Goal: Task Accomplishment & Management: Manage account settings

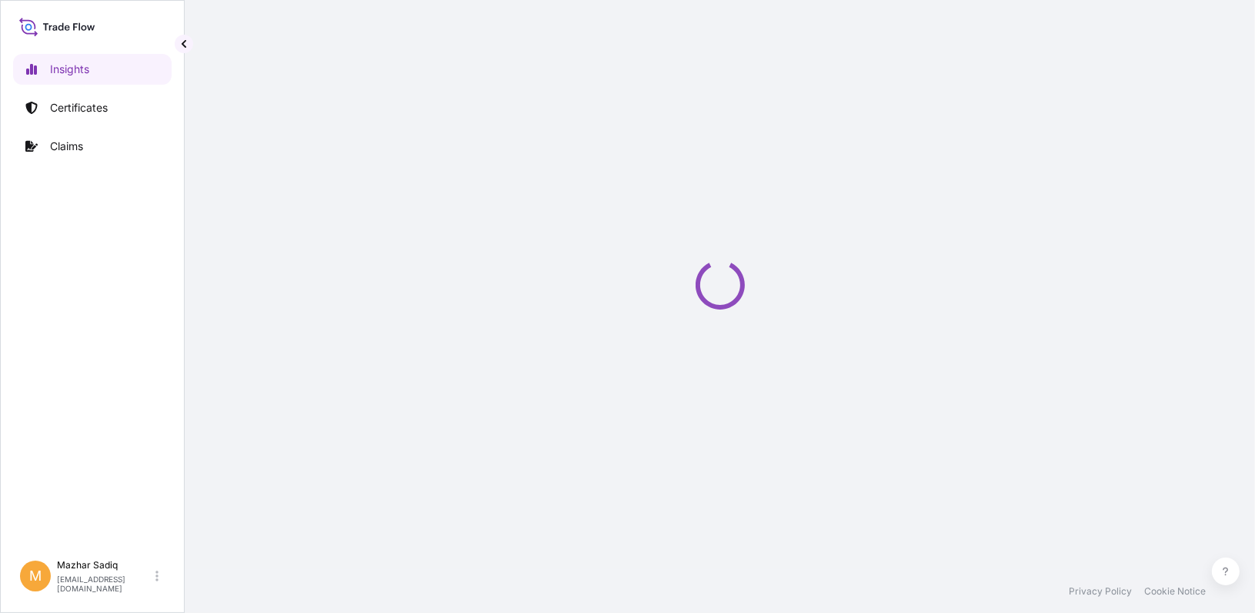
select select "2025"
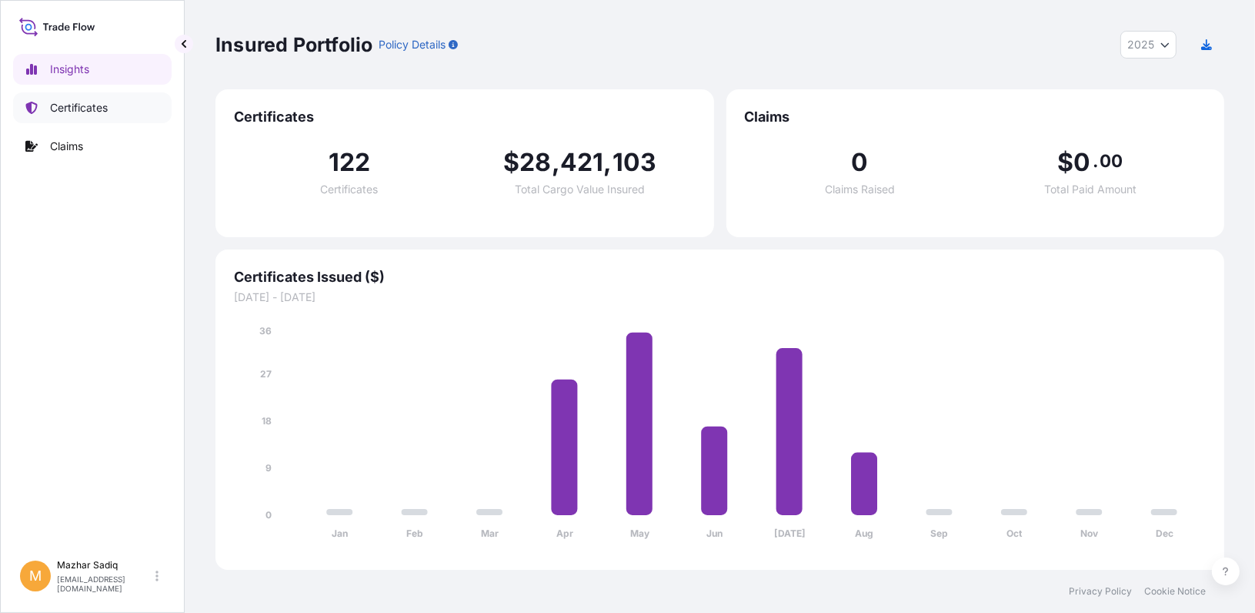
click at [85, 105] on p "Certificates" at bounding box center [79, 107] width 58 height 15
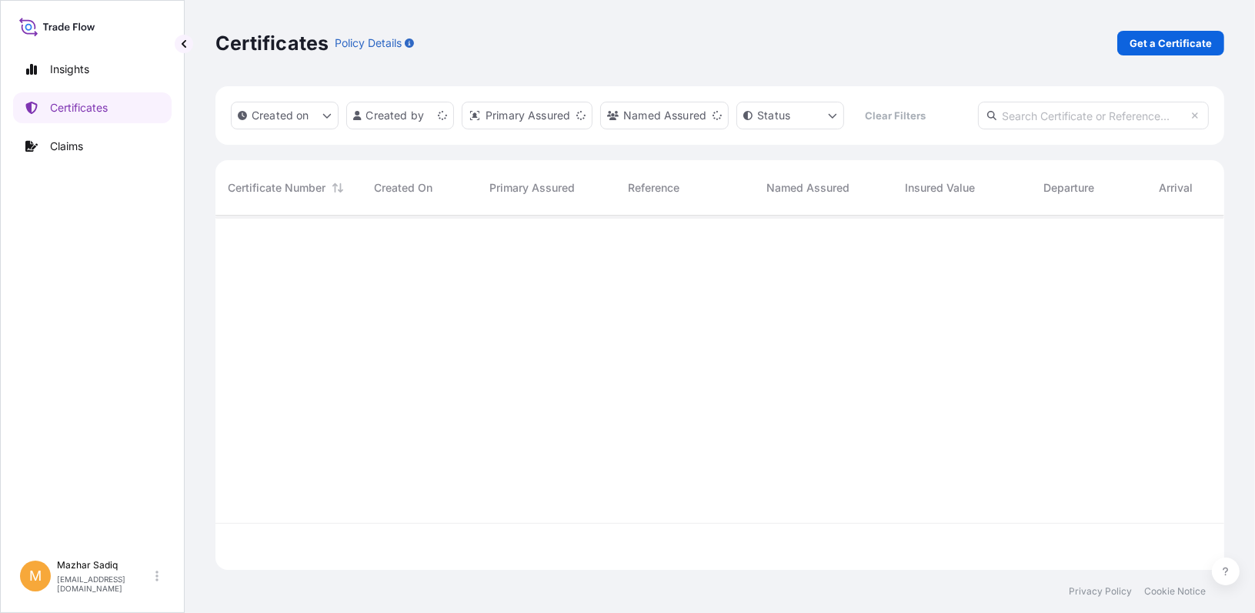
scroll to position [351, 998]
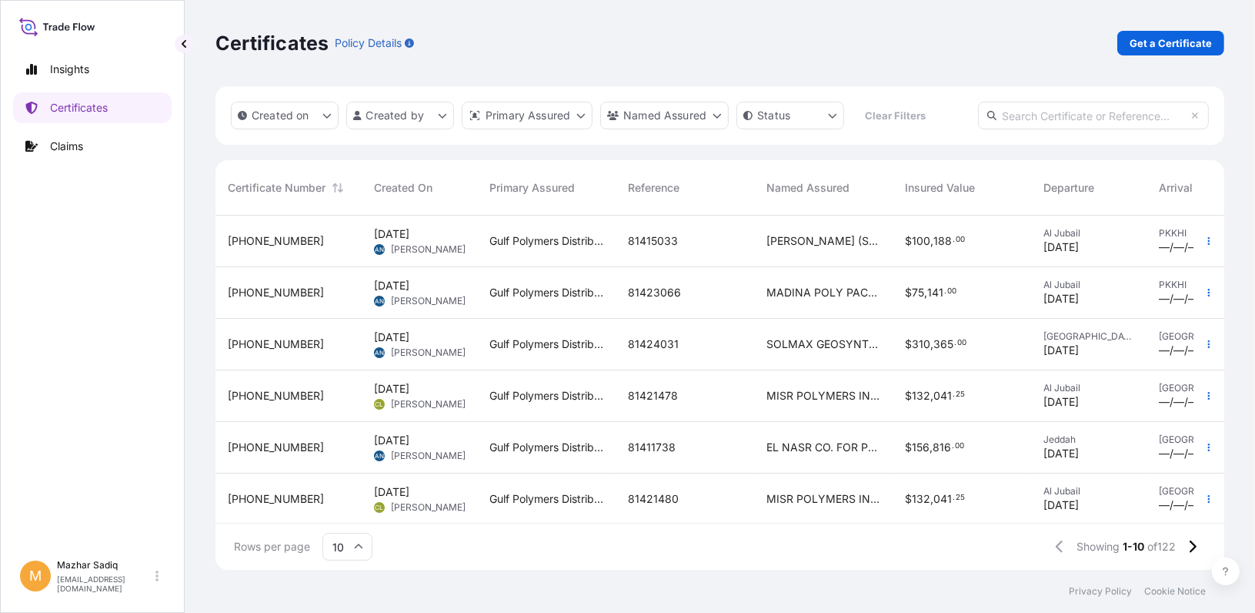
click at [1028, 122] on input "text" at bounding box center [1093, 116] width 231 height 28
paste input "81424033"
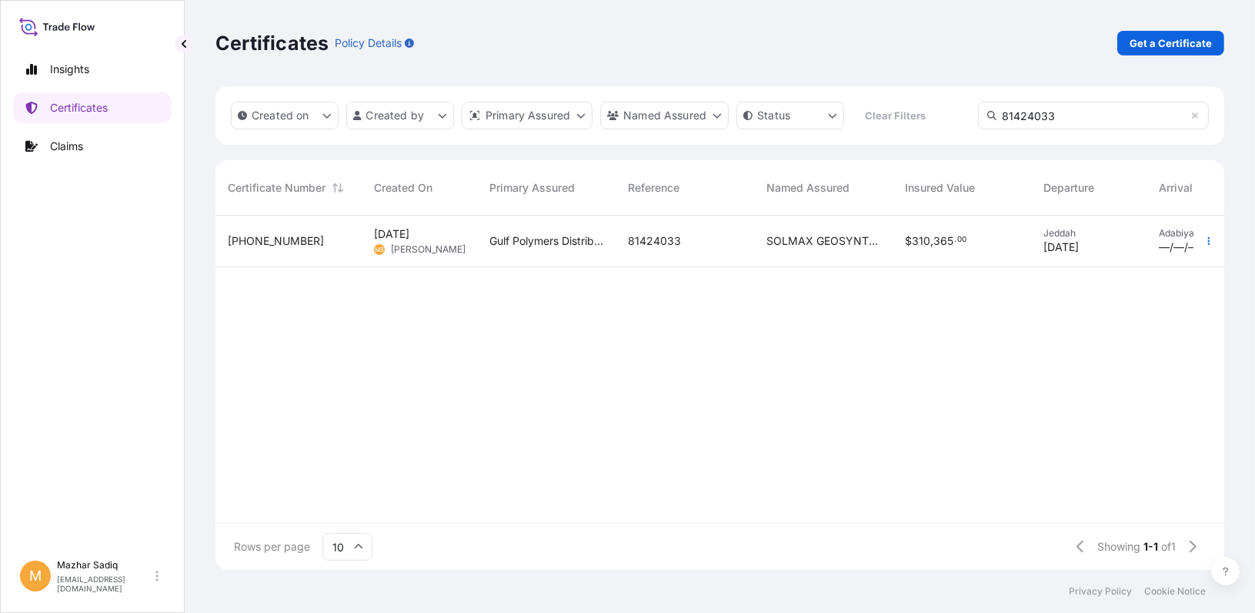
type input "81424033"
click at [412, 244] on span "[PERSON_NAME]" at bounding box center [428, 249] width 75 height 12
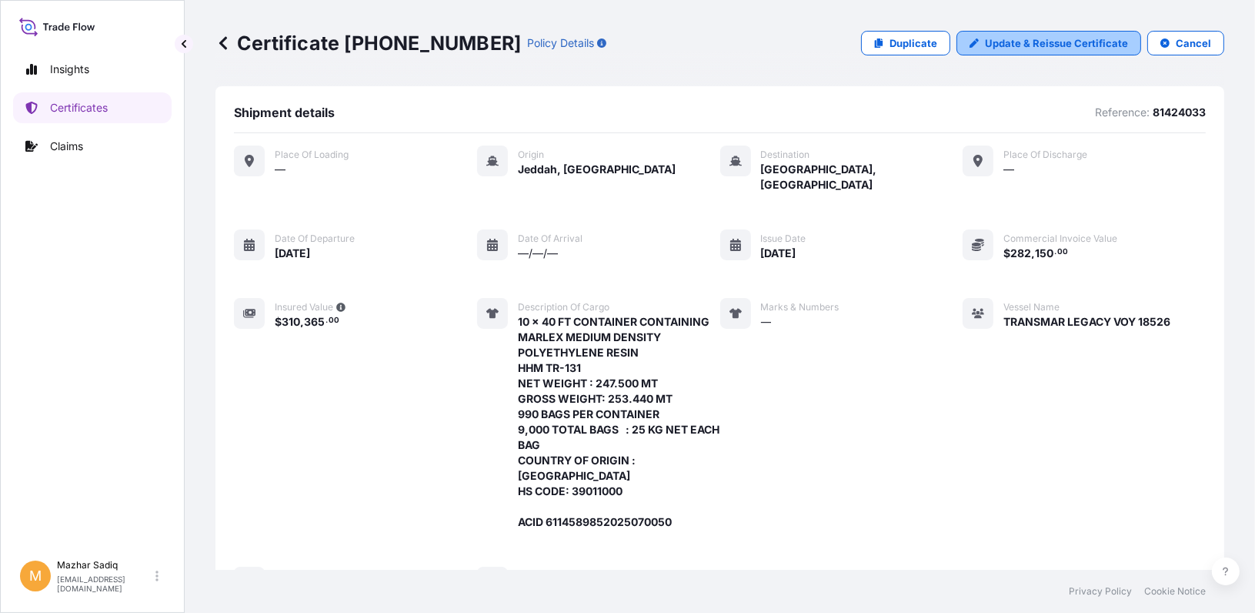
click at [1034, 45] on p "Update & Reissue Certificate" at bounding box center [1056, 42] width 143 height 15
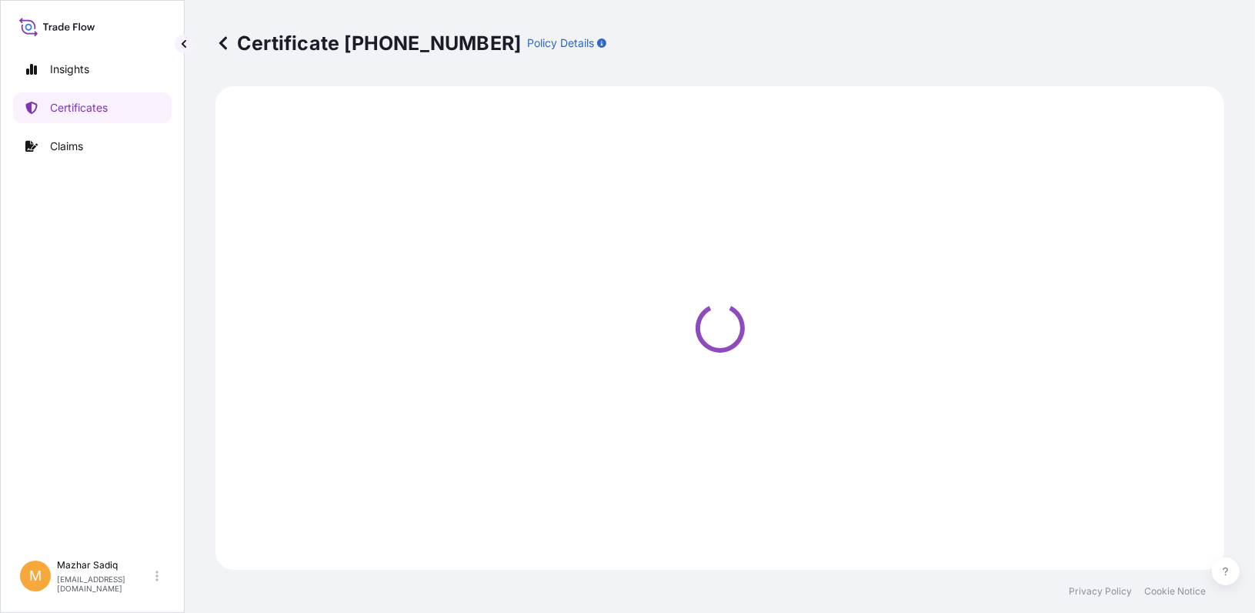
select select "Sea"
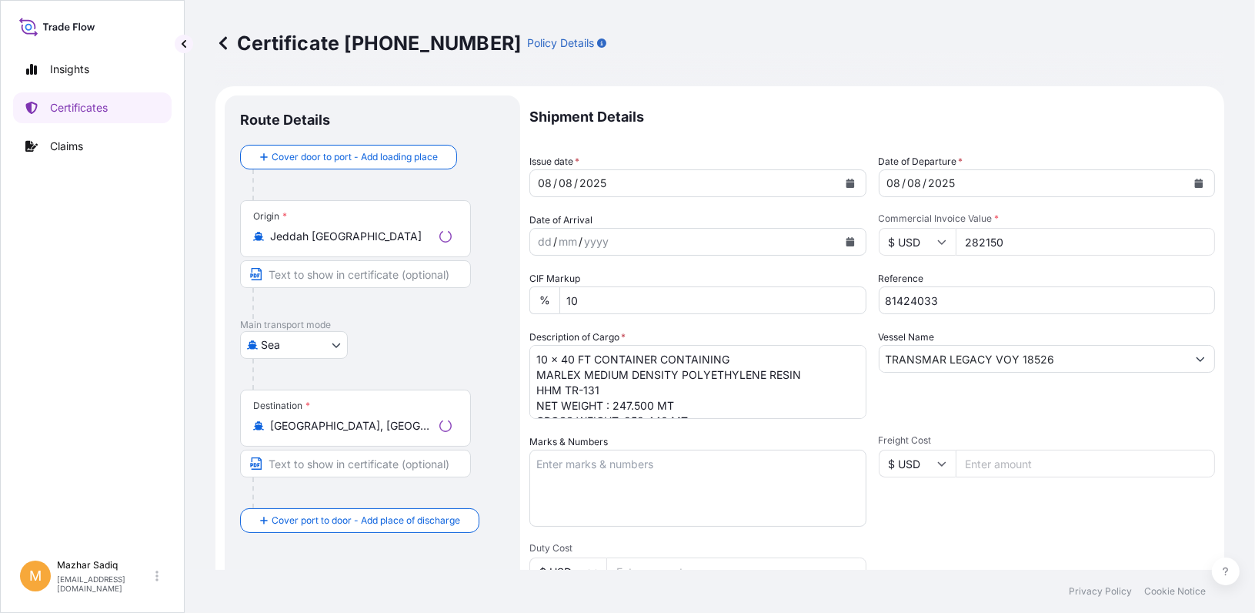
select select "31643"
click at [846, 183] on icon "Calendar" at bounding box center [850, 183] width 8 height 9
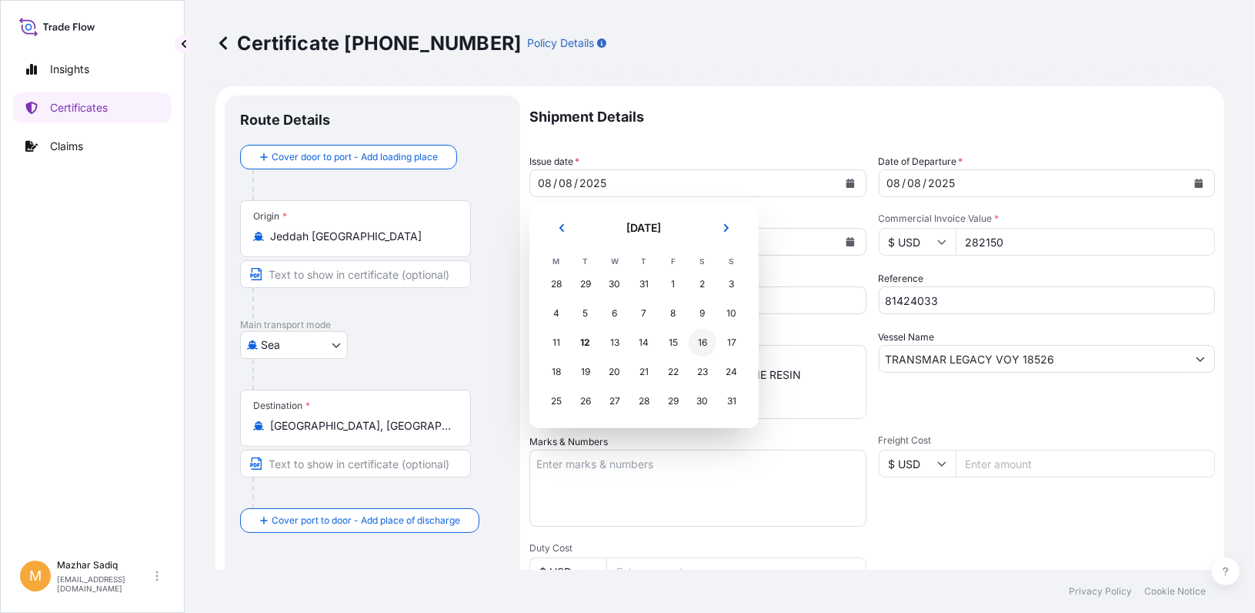
click at [705, 345] on div "16" at bounding box center [703, 343] width 28 height 28
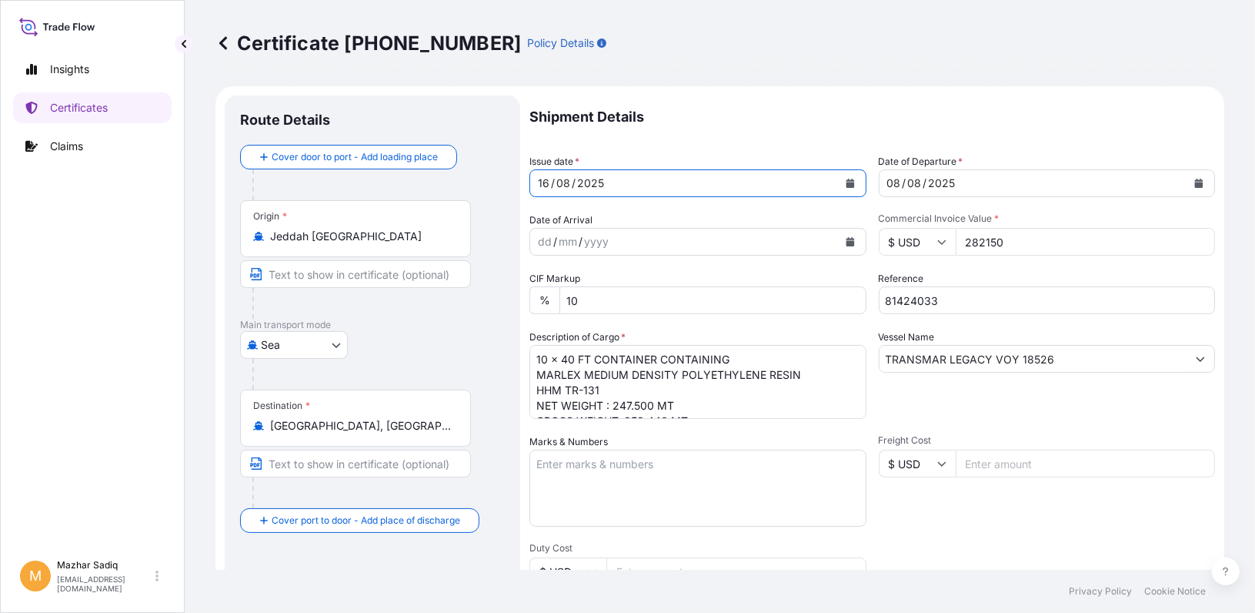
click at [1195, 180] on icon "Calendar" at bounding box center [1199, 183] width 8 height 9
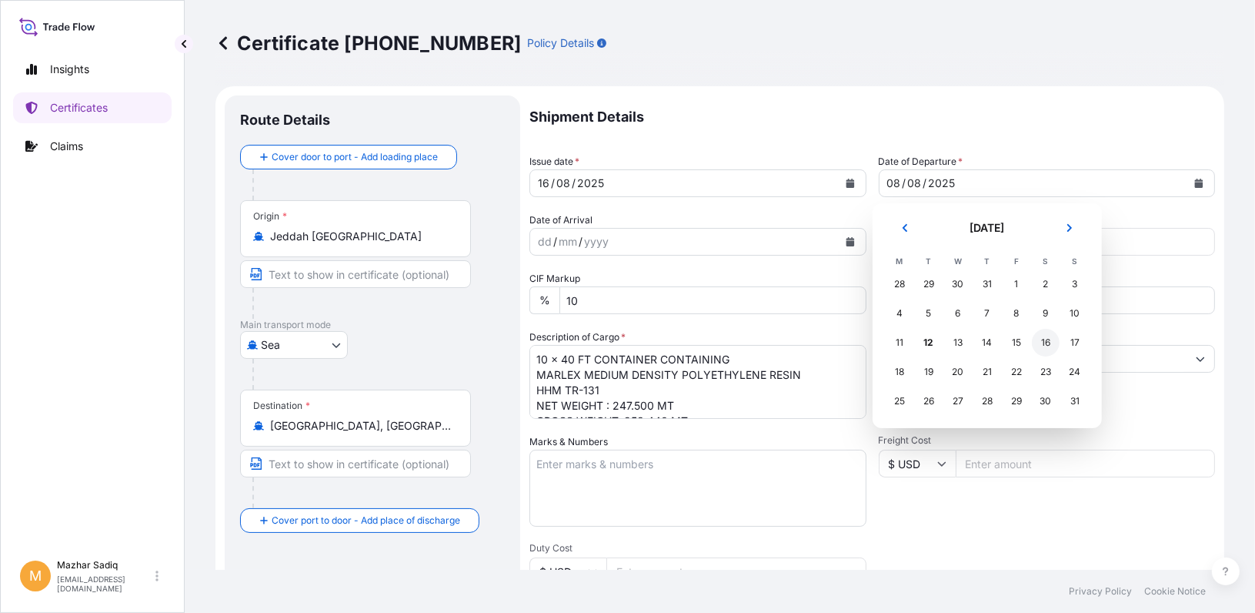
click at [1048, 344] on div "16" at bounding box center [1046, 343] width 28 height 28
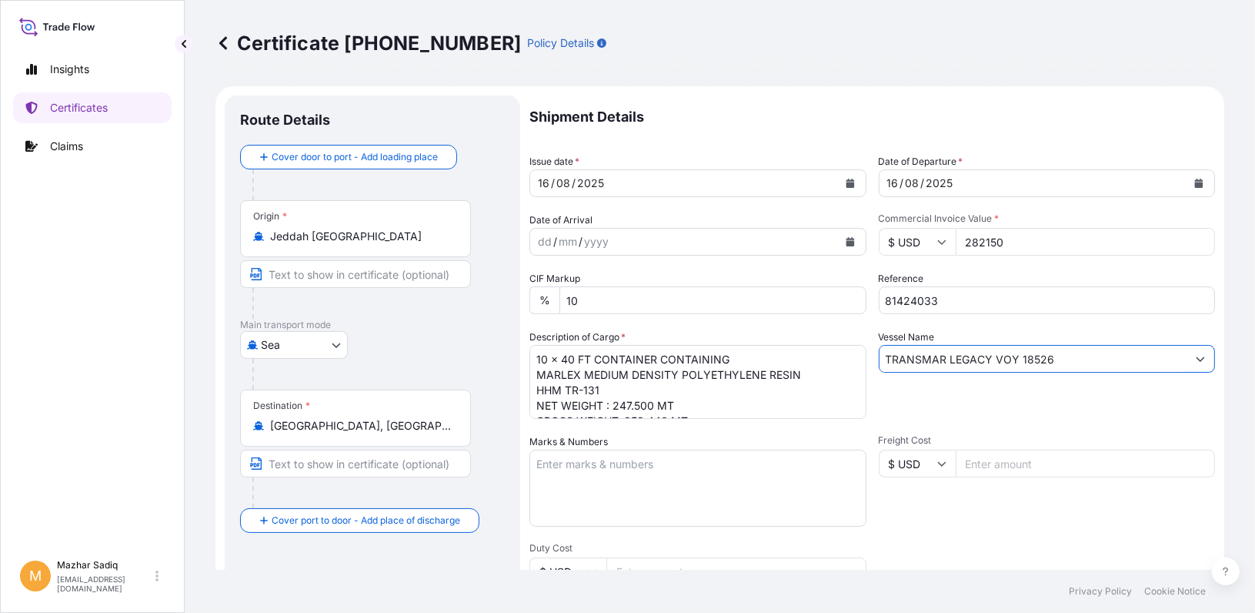
drag, startPoint x: 1068, startPoint y: 365, endPoint x: 859, endPoint y: 358, distance: 208.7
click at [859, 358] on div "Shipment Details Issue date * 16 / 08 / 2025 Date of Departure * 16 / 08 / 2025…" at bounding box center [873, 462] width 686 height 734
paste input "18527"
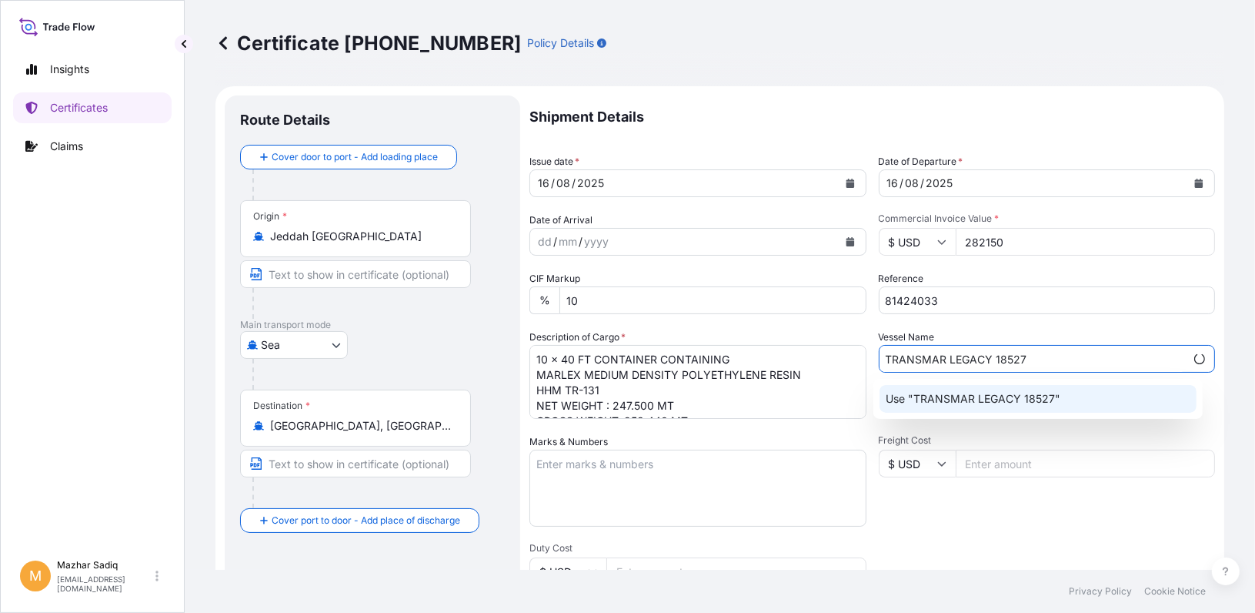
click at [982, 399] on p "Use "TRANSMAR LEGACY 18527"" at bounding box center [973, 398] width 175 height 15
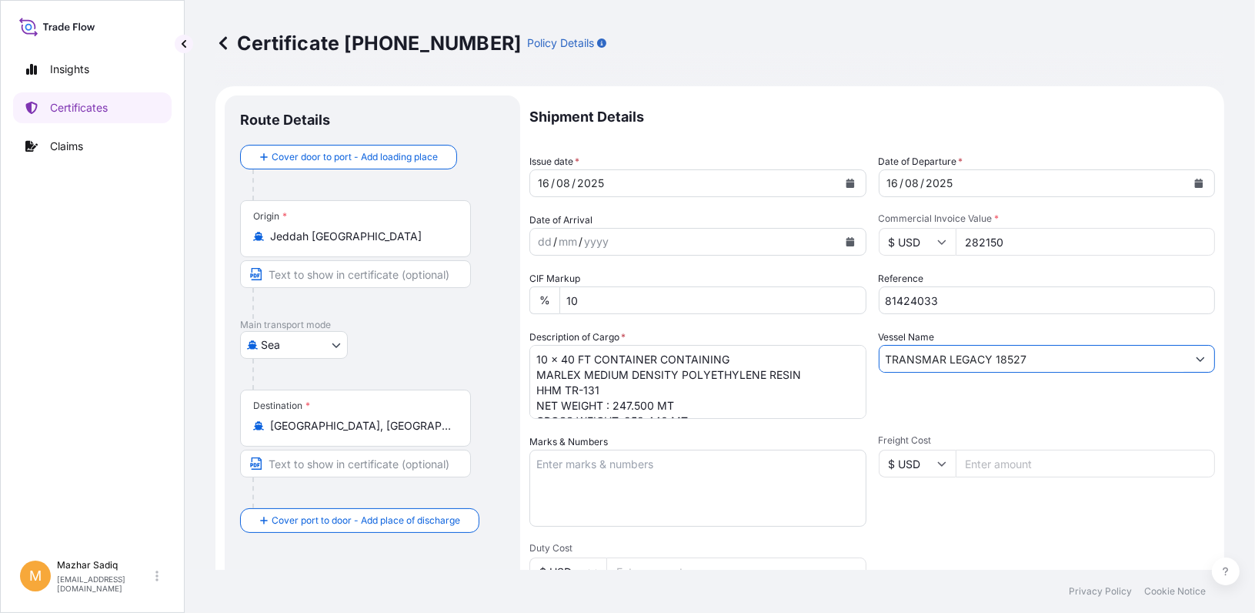
type input "TRANSMAR LEGACY 18527"
click at [117, 481] on div "Insights Certificates Claims" at bounding box center [92, 296] width 159 height 512
drag, startPoint x: 948, startPoint y: 300, endPoint x: 856, endPoint y: 343, distance: 101.9
click at [819, 305] on div "Shipment Details Issue date * 16 / 08 / 2025 Date of Departure * 16 / 08 / 2025…" at bounding box center [873, 462] width 686 height 734
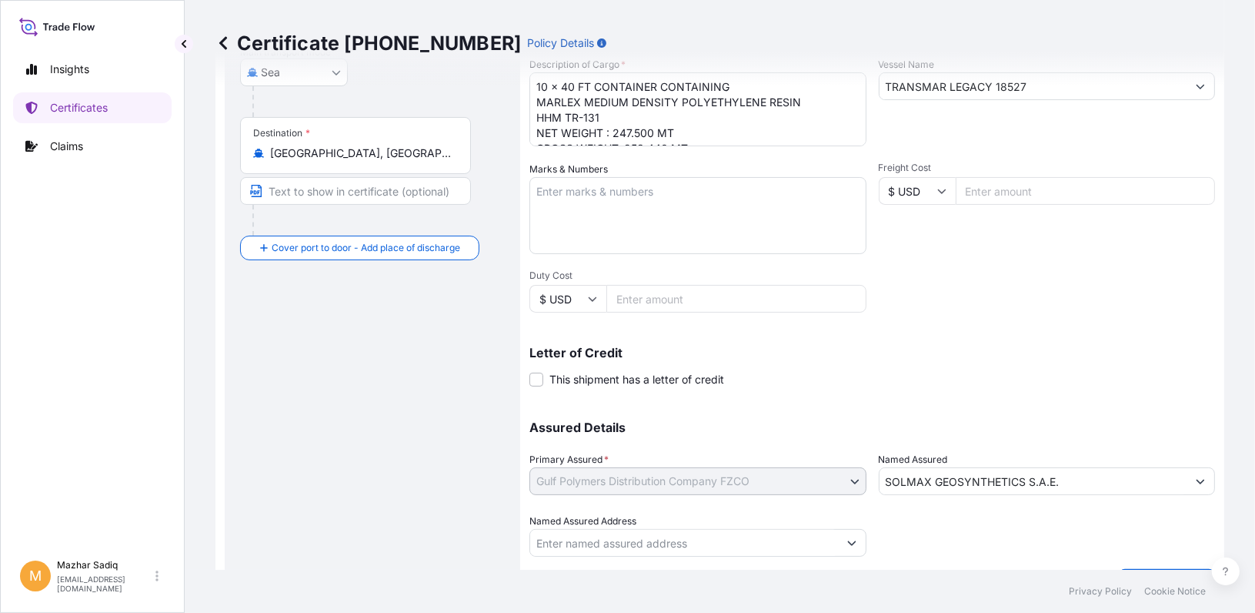
scroll to position [311, 0]
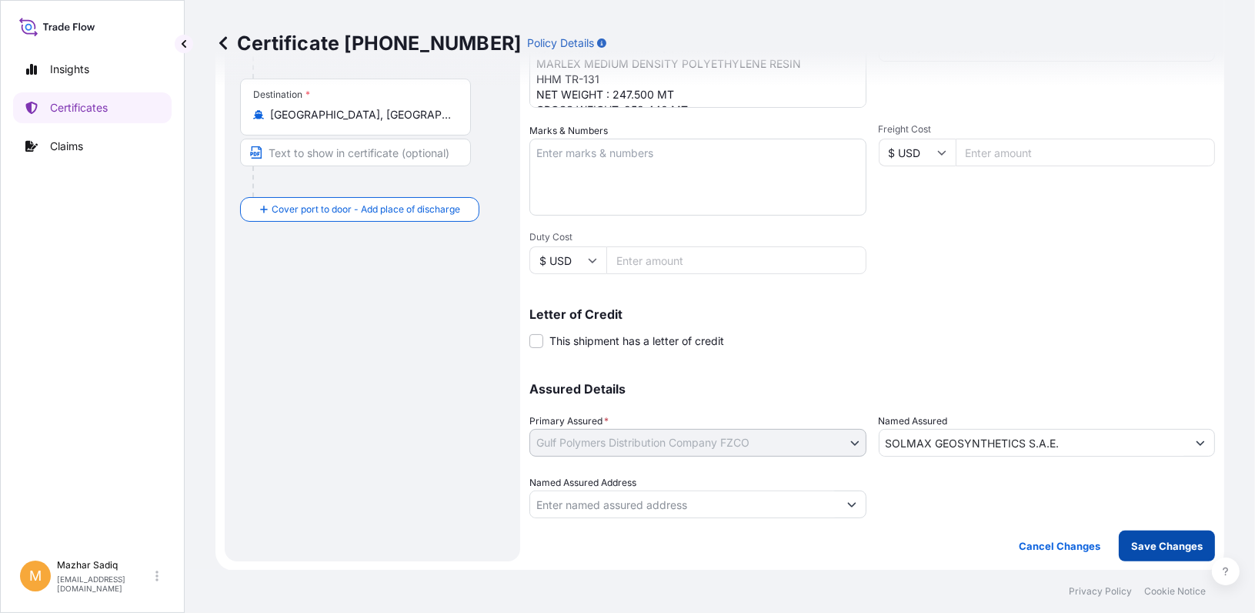
click at [1142, 543] on p "Save Changes" at bounding box center [1167, 545] width 72 height 15
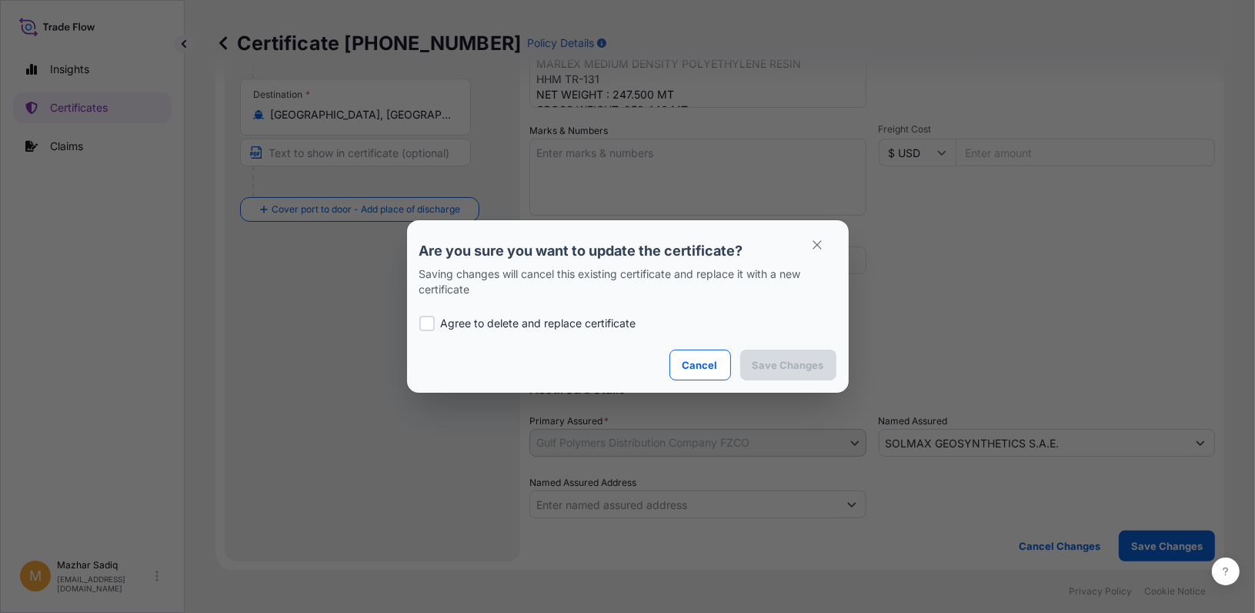
click at [466, 318] on p "Agree to delete and replace certificate" at bounding box center [539, 323] width 196 height 15
checkbox input "true"
click at [784, 367] on p "Save Changes" at bounding box center [789, 364] width 72 height 15
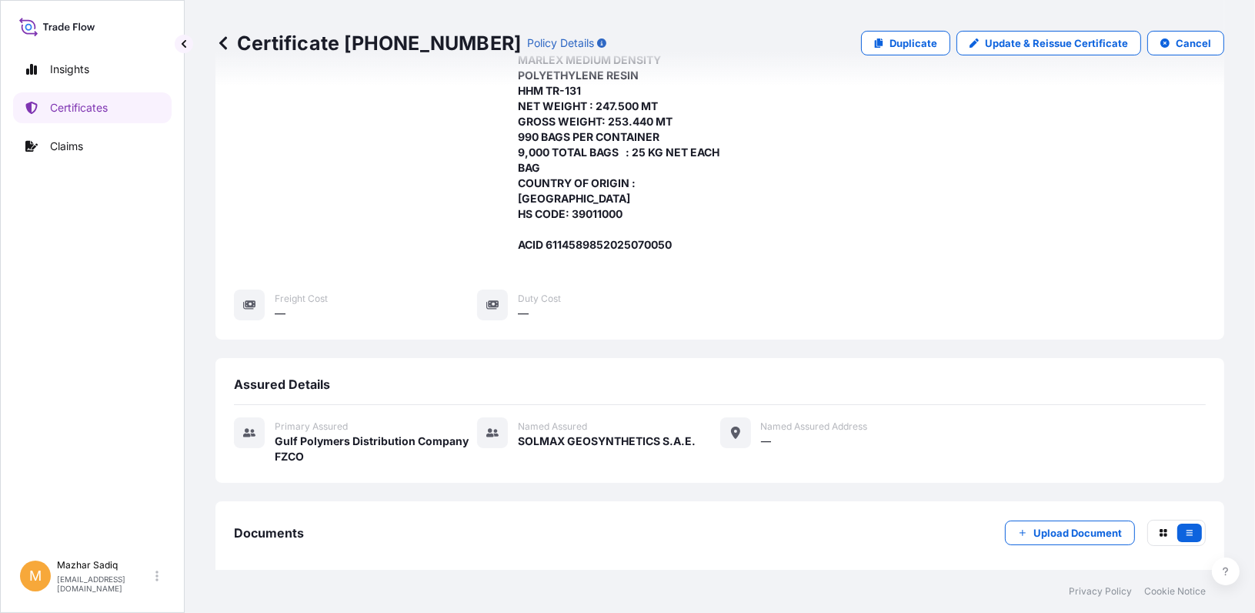
scroll to position [413, 0]
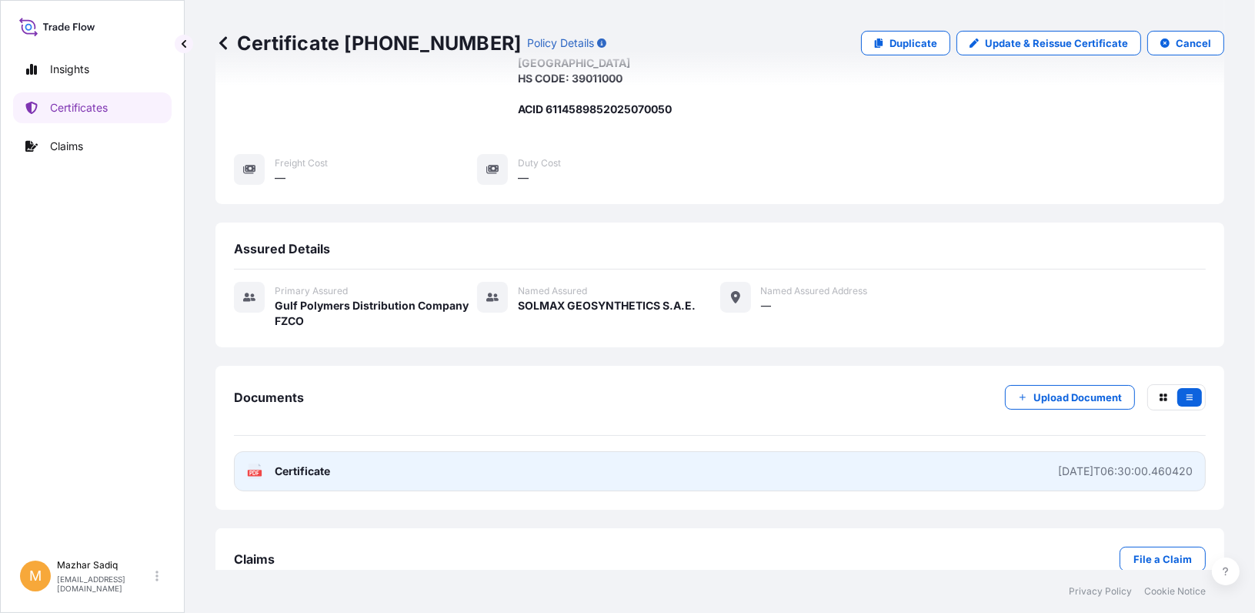
click at [492, 451] on link "PDF Certificate 2025-08-12T06:30:00.460420" at bounding box center [720, 471] width 972 height 40
